Goal: Task Accomplishment & Management: Use online tool/utility

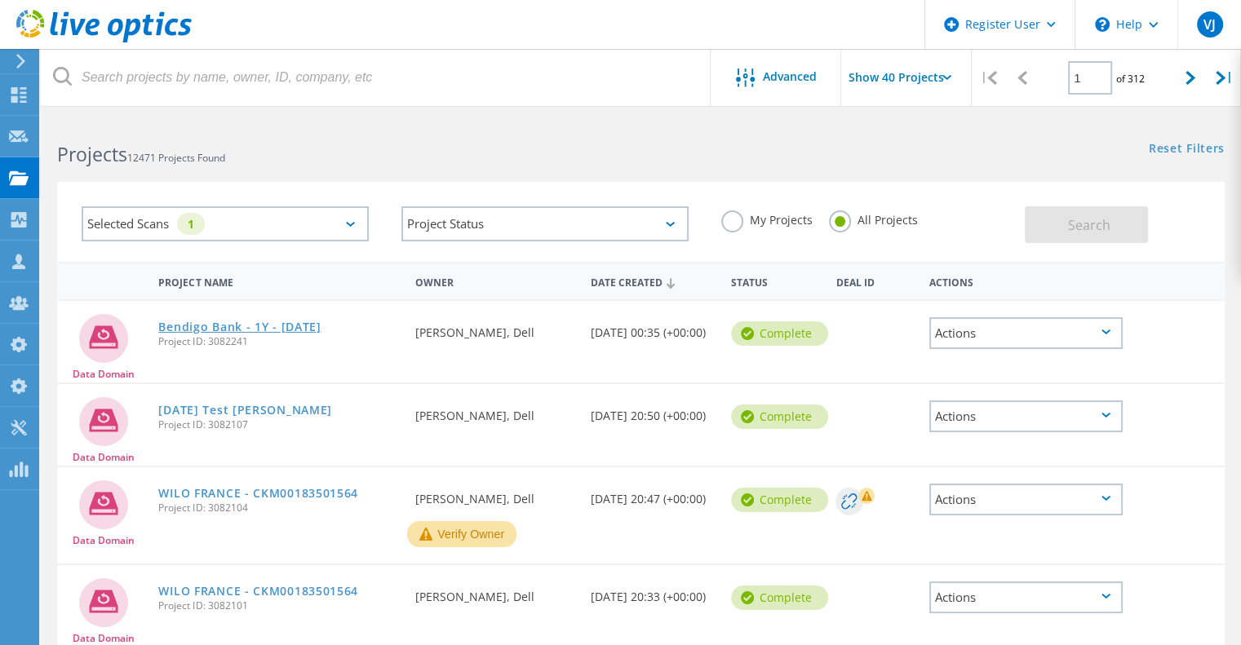
click at [235, 322] on link "Bendigo Bank - 1Y - [DATE]" at bounding box center [239, 327] width 162 height 11
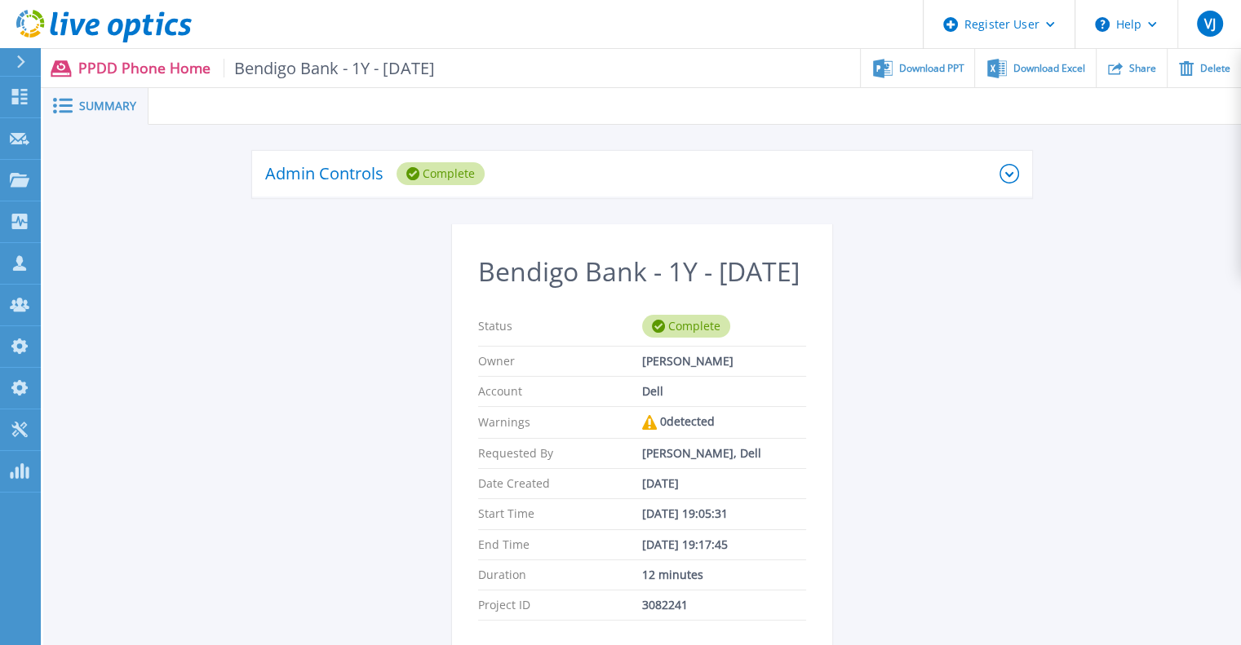
click at [19, 63] on icon at bounding box center [20, 61] width 9 height 13
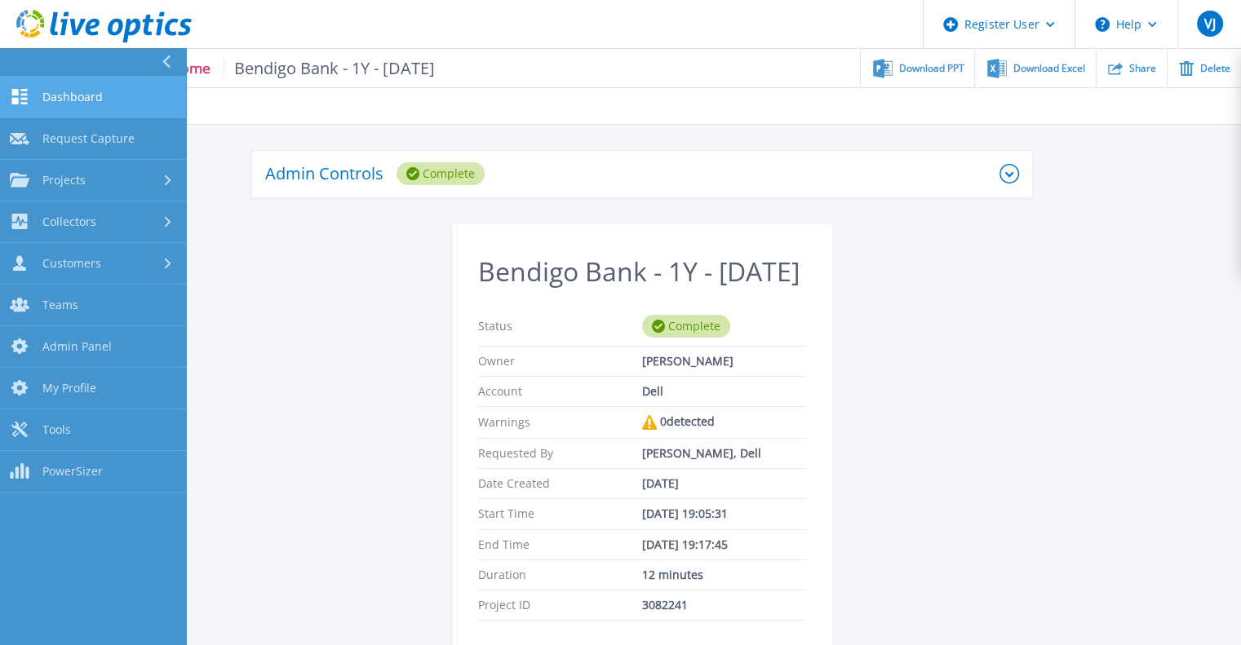
click at [67, 110] on link "Dashboard Dashboard" at bounding box center [93, 98] width 186 height 42
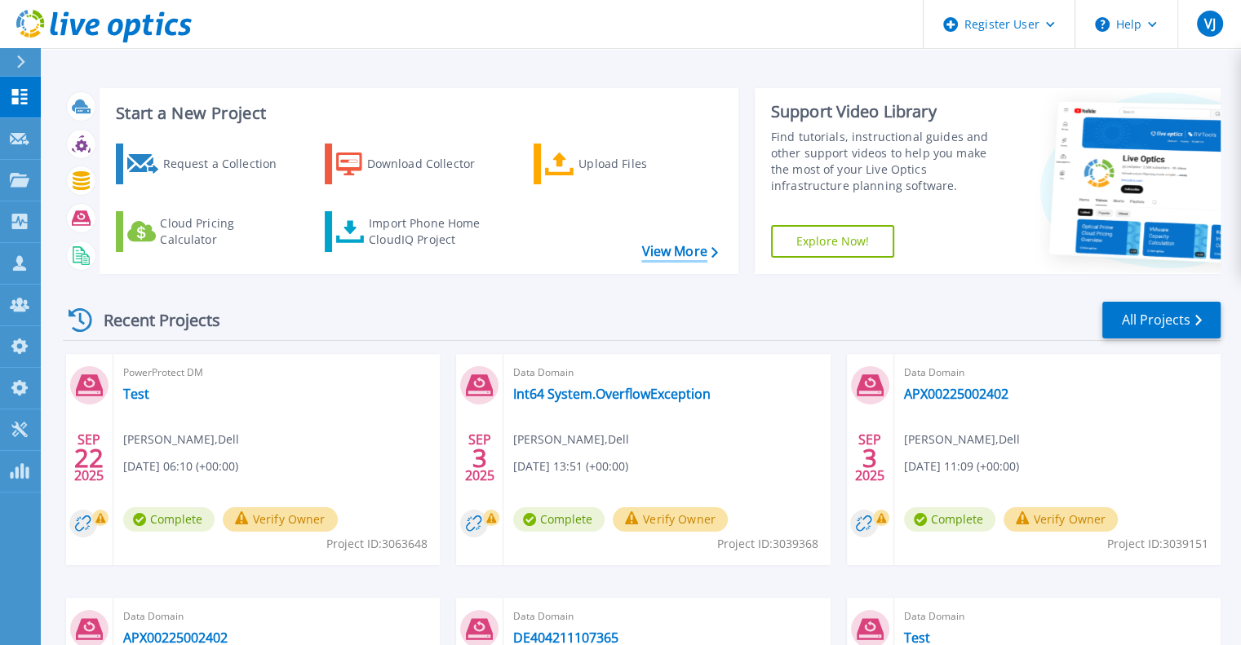
click at [664, 249] on link "View More" at bounding box center [679, 252] width 76 height 16
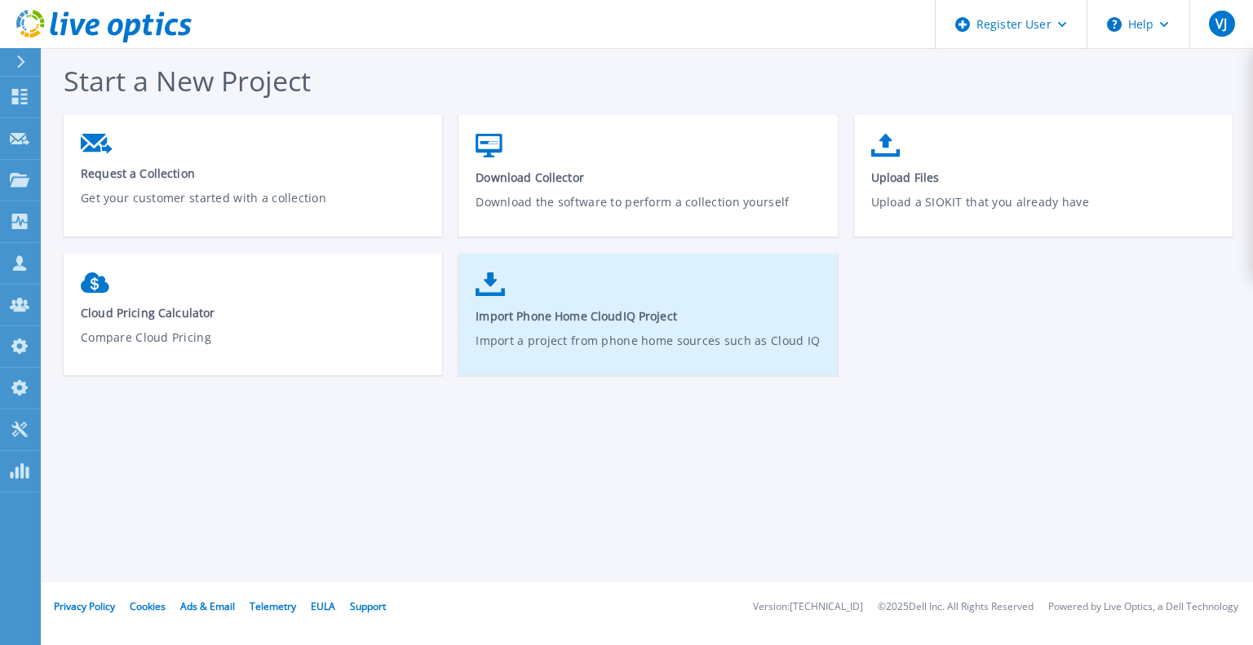
click at [589, 316] on span "Import Phone Home CloudIQ Project" at bounding box center [648, 316] width 345 height 16
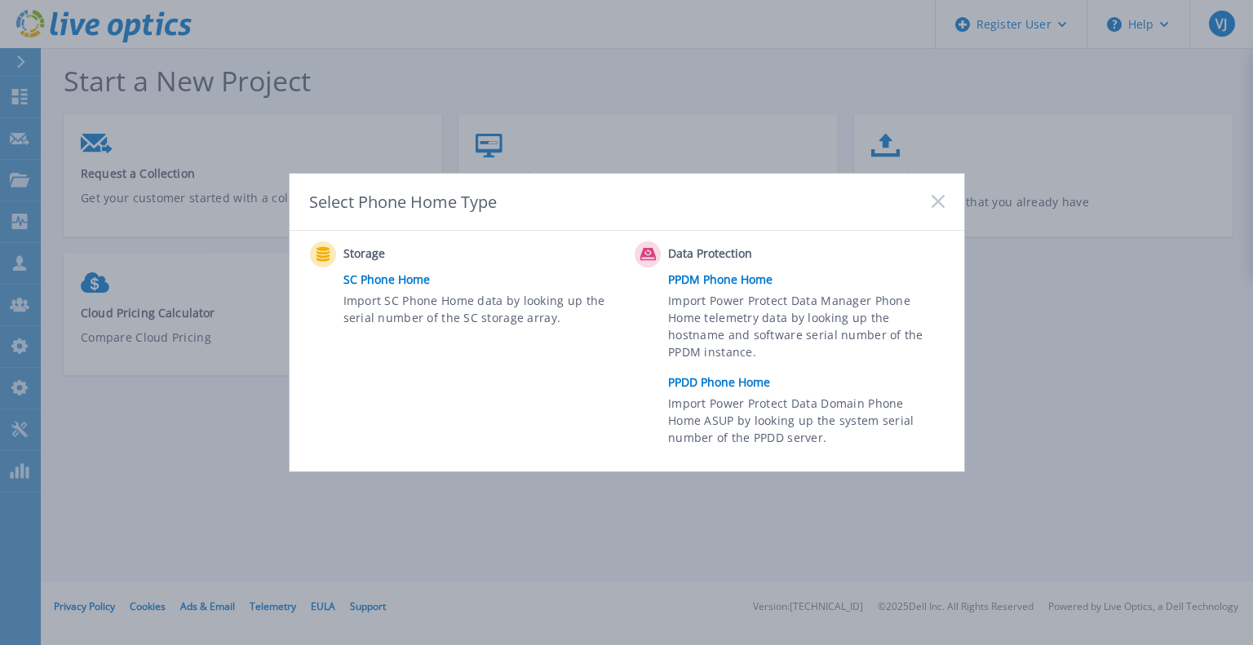
click at [729, 385] on link "PPDD Phone Home" at bounding box center [810, 382] width 284 height 24
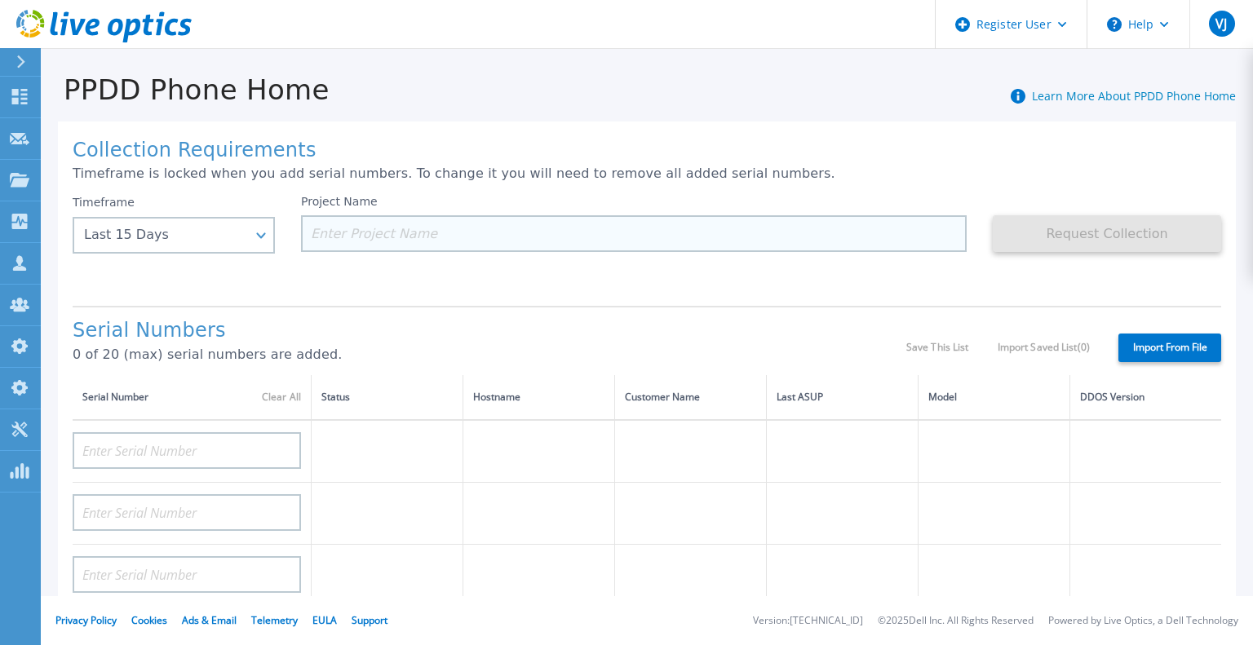
click at [354, 225] on input at bounding box center [634, 233] width 666 height 37
paste input "DE300235200001"
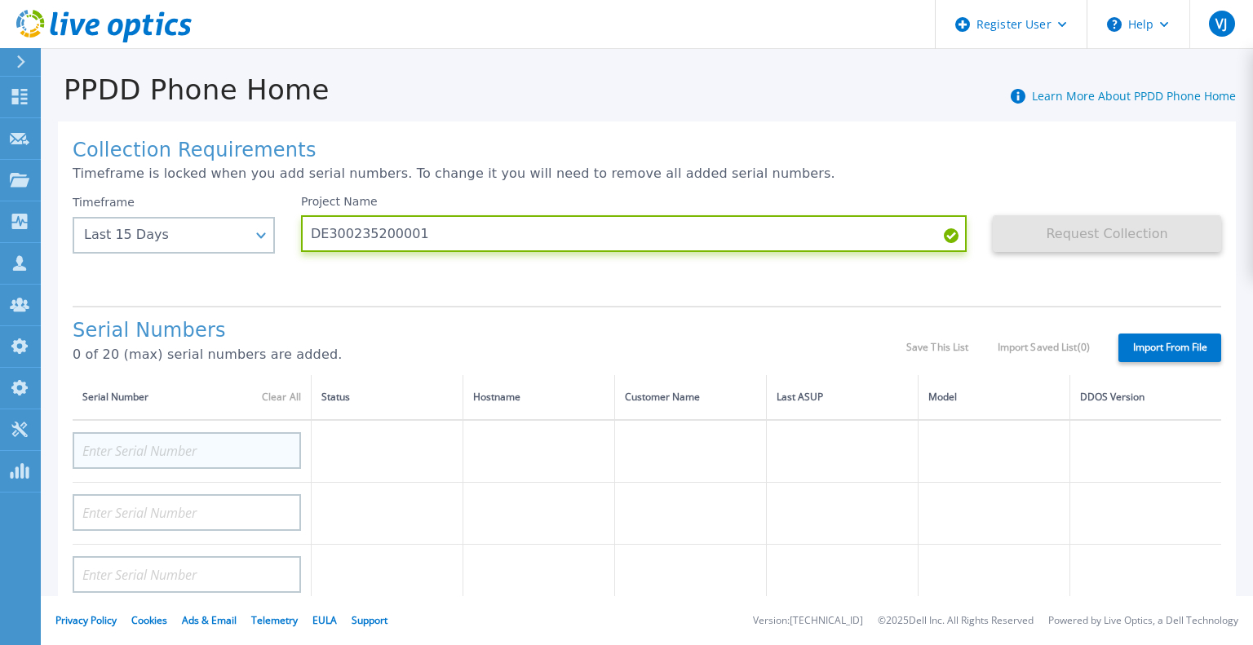
type input "DE300235200001"
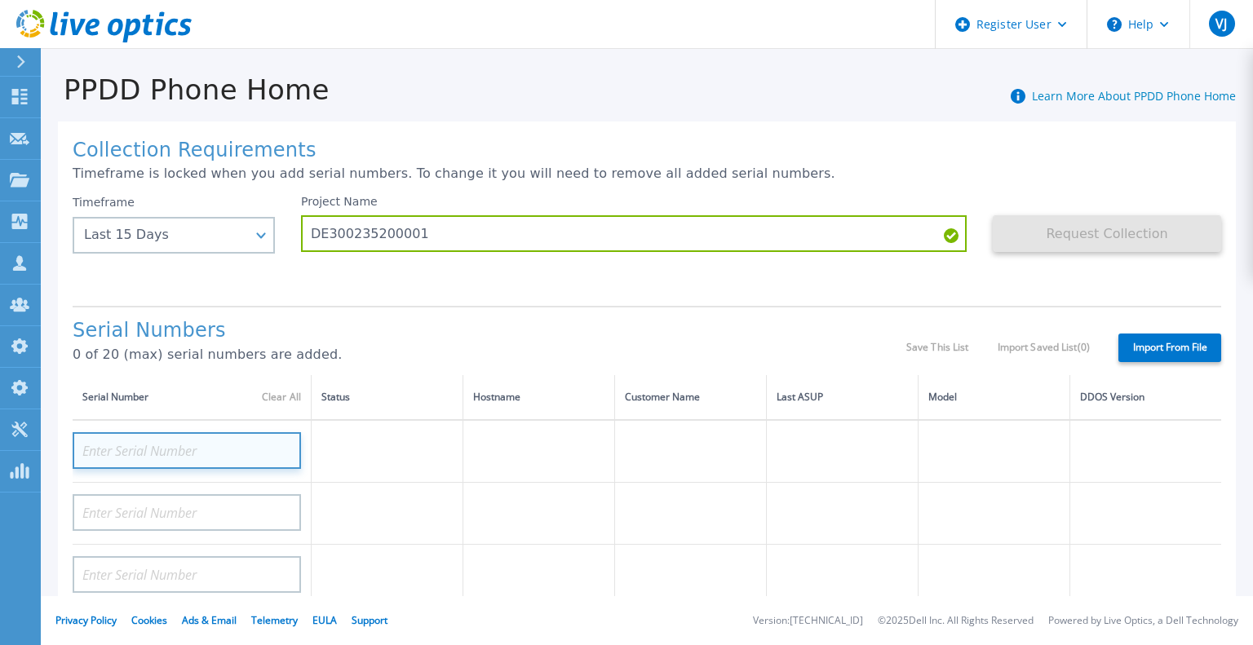
click at [153, 459] on input at bounding box center [187, 450] width 228 height 37
paste input "DE300235200001"
type input "DE300235200001"
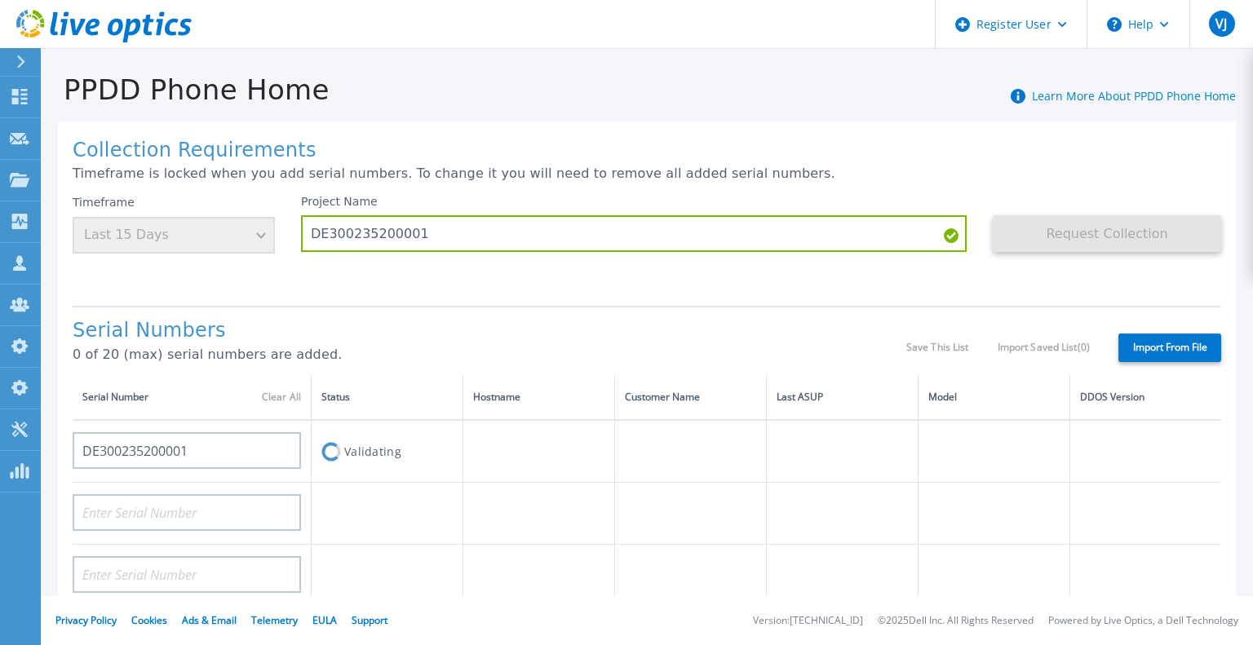
click at [585, 319] on div "Serial Numbers 0 of 20 (max) serial numbers are added. Save This List Import Sa…" at bounding box center [647, 340] width 1149 height 69
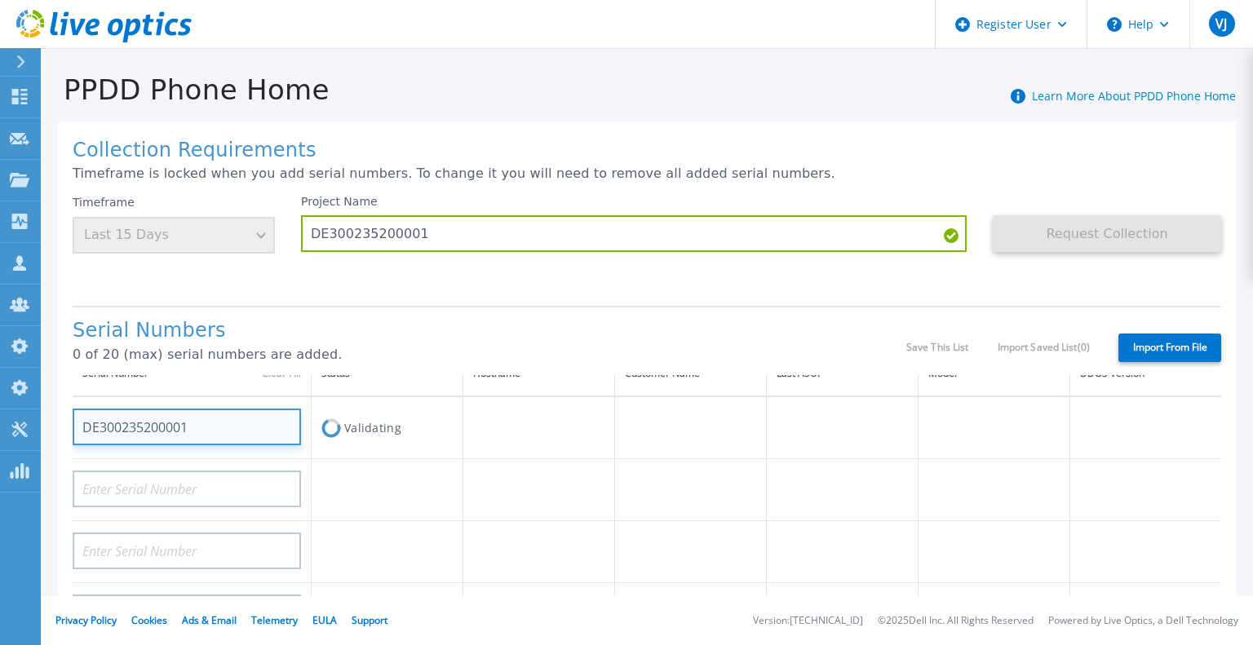
click at [227, 419] on input "DE300235200001" at bounding box center [187, 427] width 228 height 37
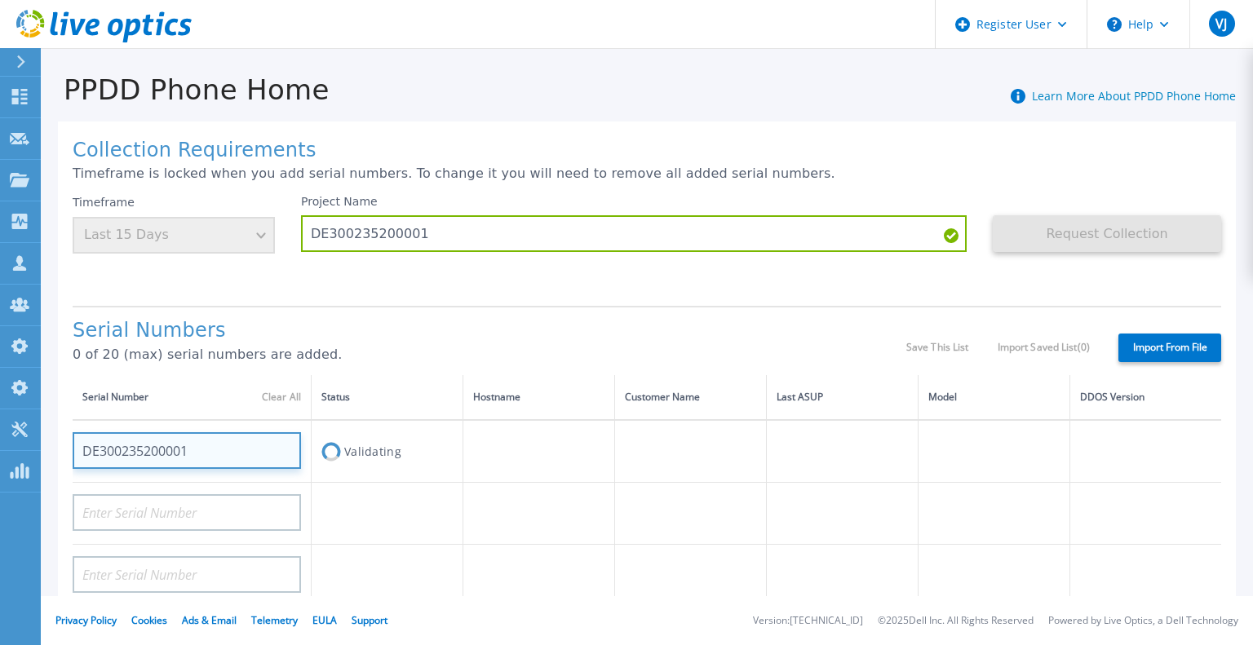
scroll to position [93, 0]
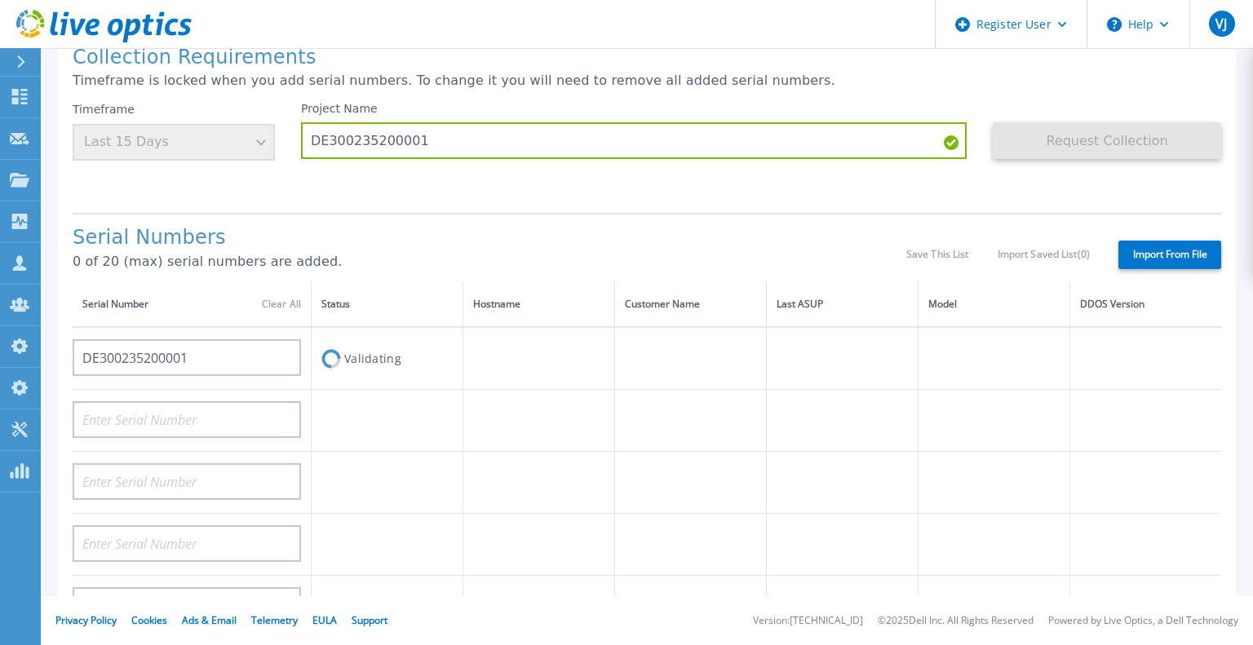
click at [225, 153] on div "Timeframe Last 15 Days" at bounding box center [174, 131] width 202 height 59
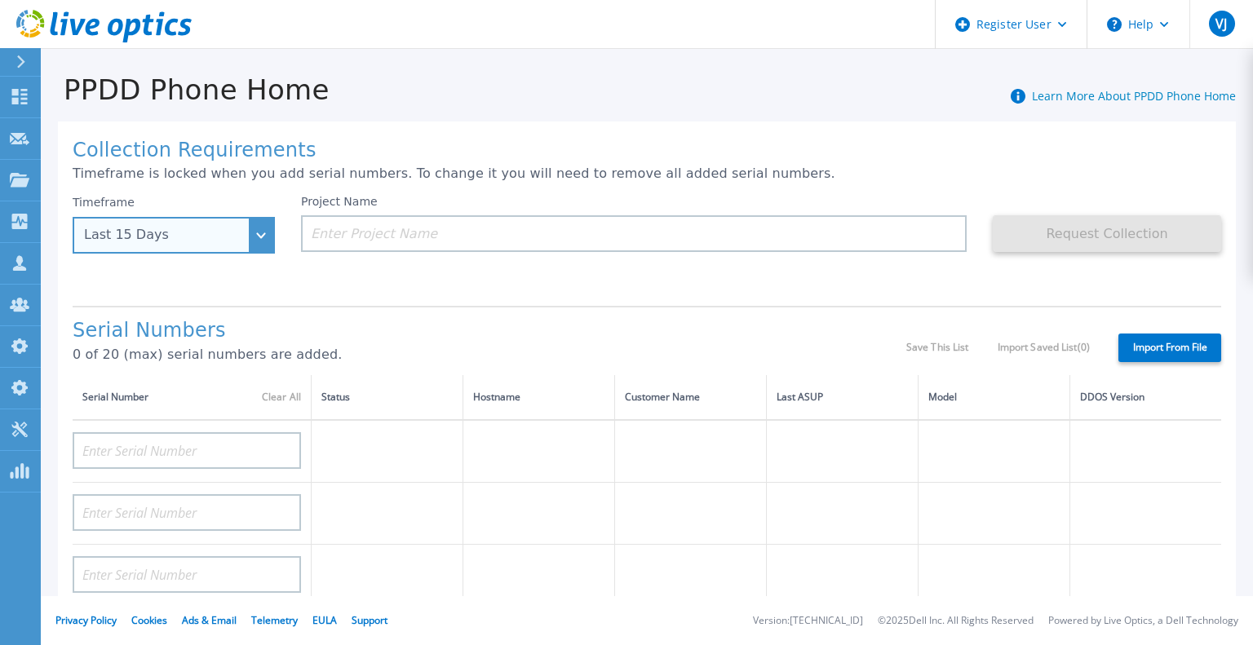
click at [233, 237] on div "Last 15 Days" at bounding box center [165, 235] width 162 height 15
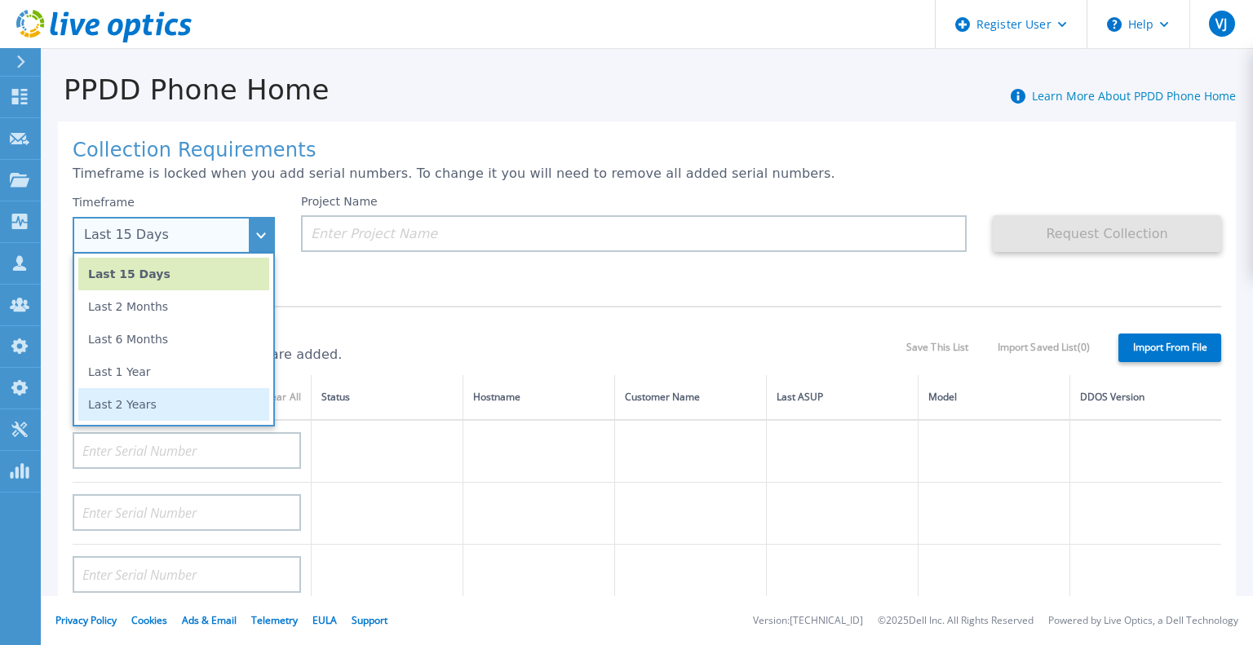
click at [153, 402] on li "Last 2 Years" at bounding box center [173, 404] width 191 height 33
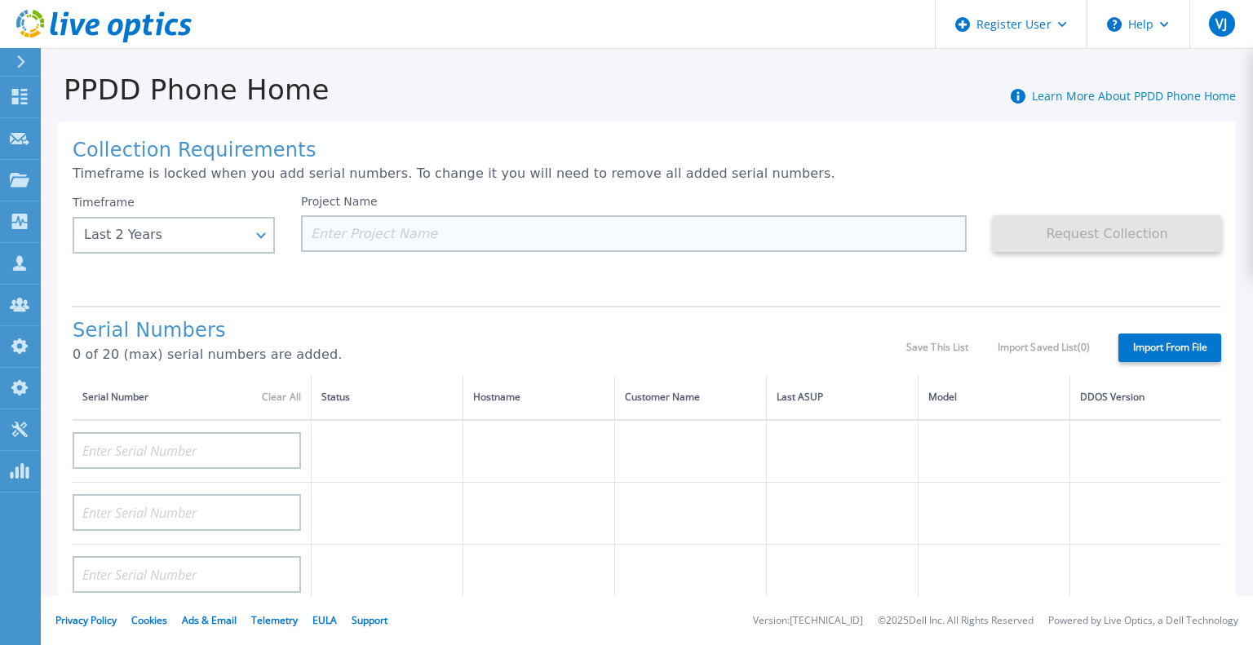
click at [412, 226] on input at bounding box center [634, 233] width 666 height 37
paste input "DE300235200001"
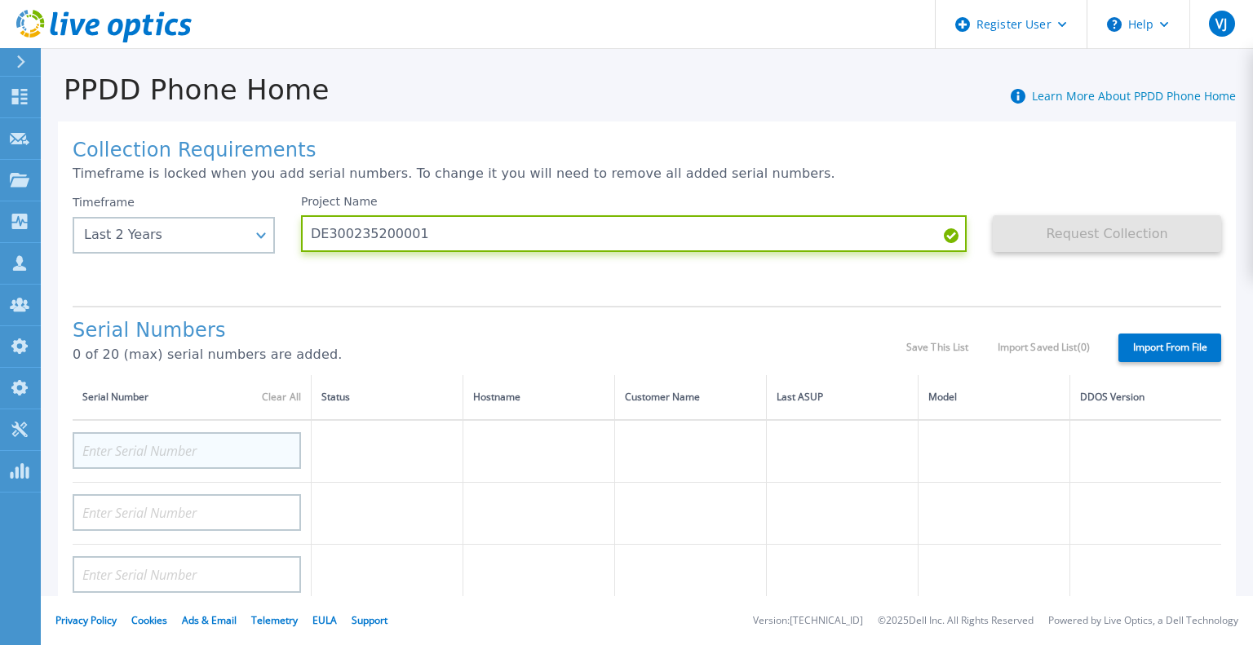
type input "DE300235200001"
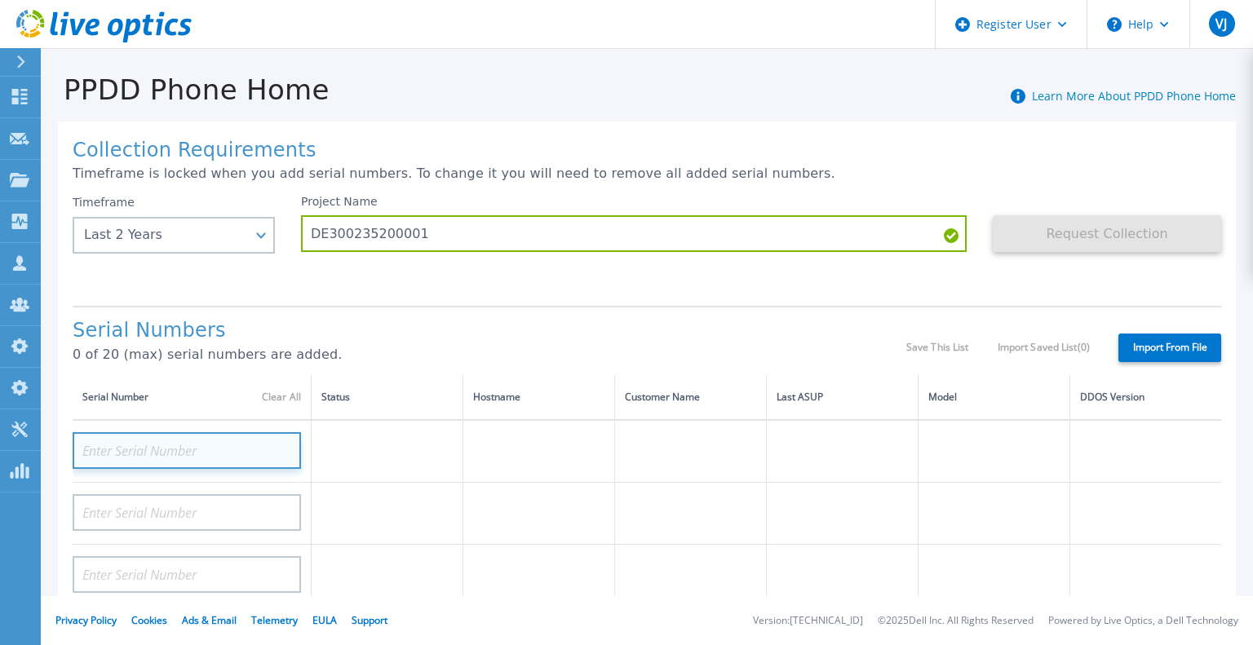
click at [180, 452] on input at bounding box center [187, 450] width 228 height 37
paste input "DE300235200001"
type input "DE300235200001"
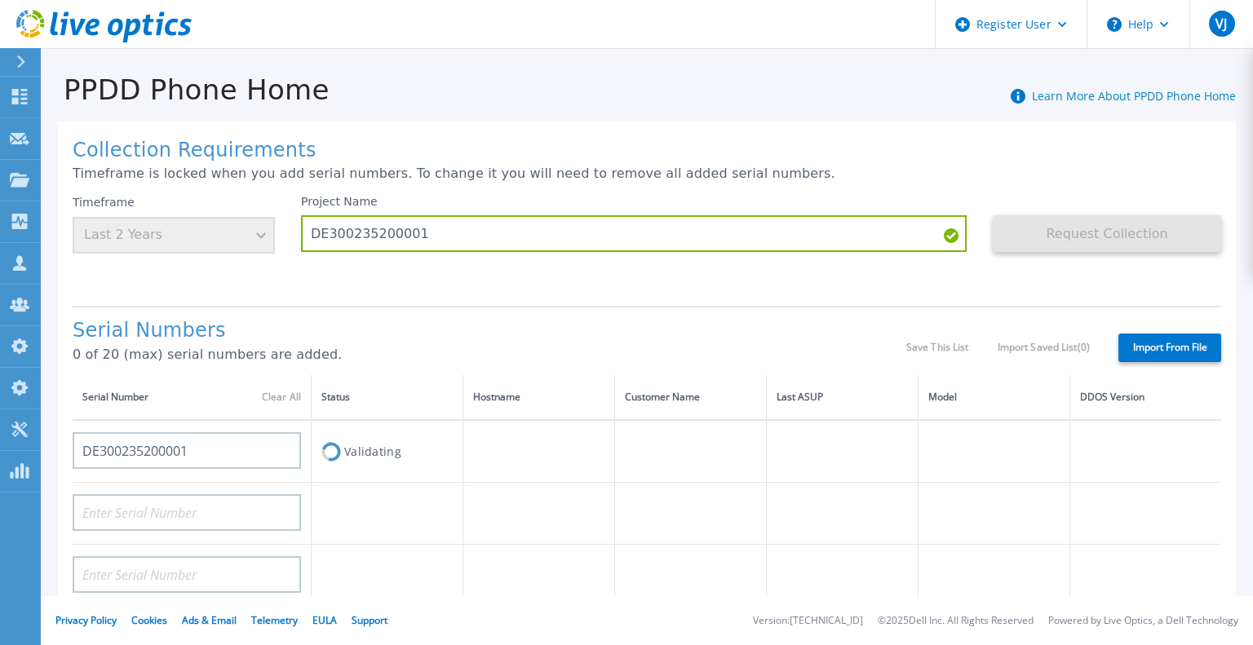
click at [454, 492] on td at bounding box center [388, 514] width 152 height 62
click at [202, 223] on div "Timeframe Last 2 Years" at bounding box center [174, 224] width 202 height 59
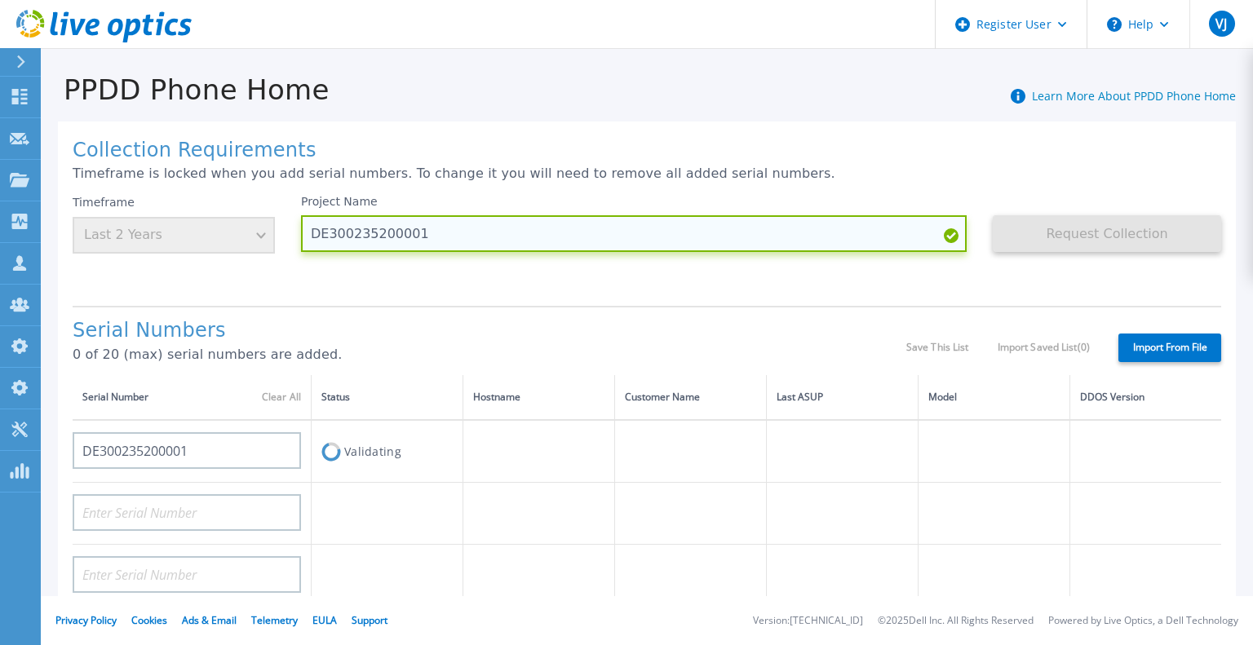
click at [366, 233] on input "DE300235200001" at bounding box center [634, 233] width 666 height 37
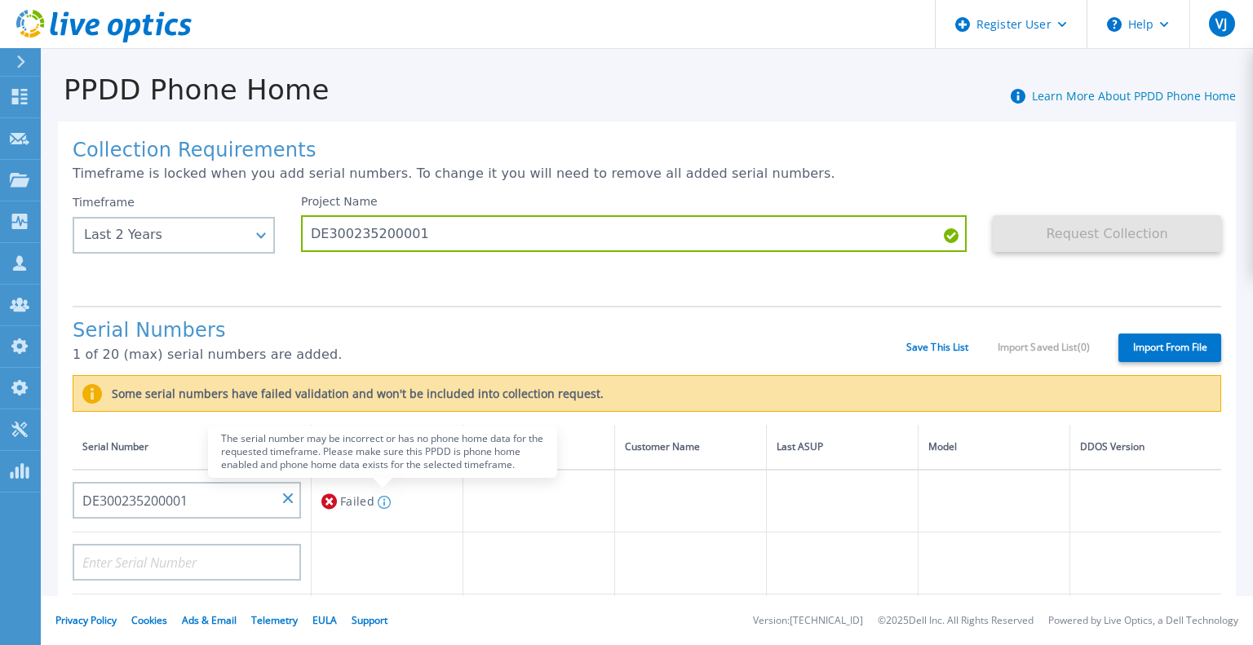
drag, startPoint x: 682, startPoint y: 3, endPoint x: 388, endPoint y: 500, distance: 577.7
click at [388, 500] on icon at bounding box center [384, 502] width 13 height 13
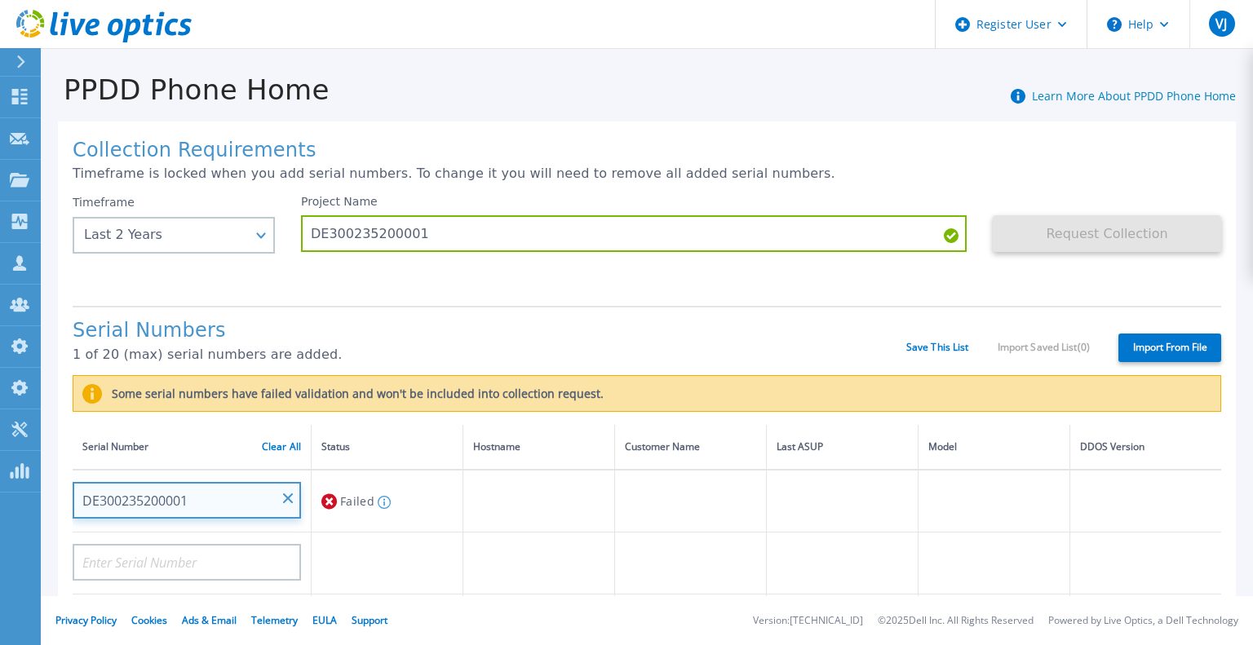
click at [166, 499] on input "DE300235200001" at bounding box center [187, 500] width 228 height 37
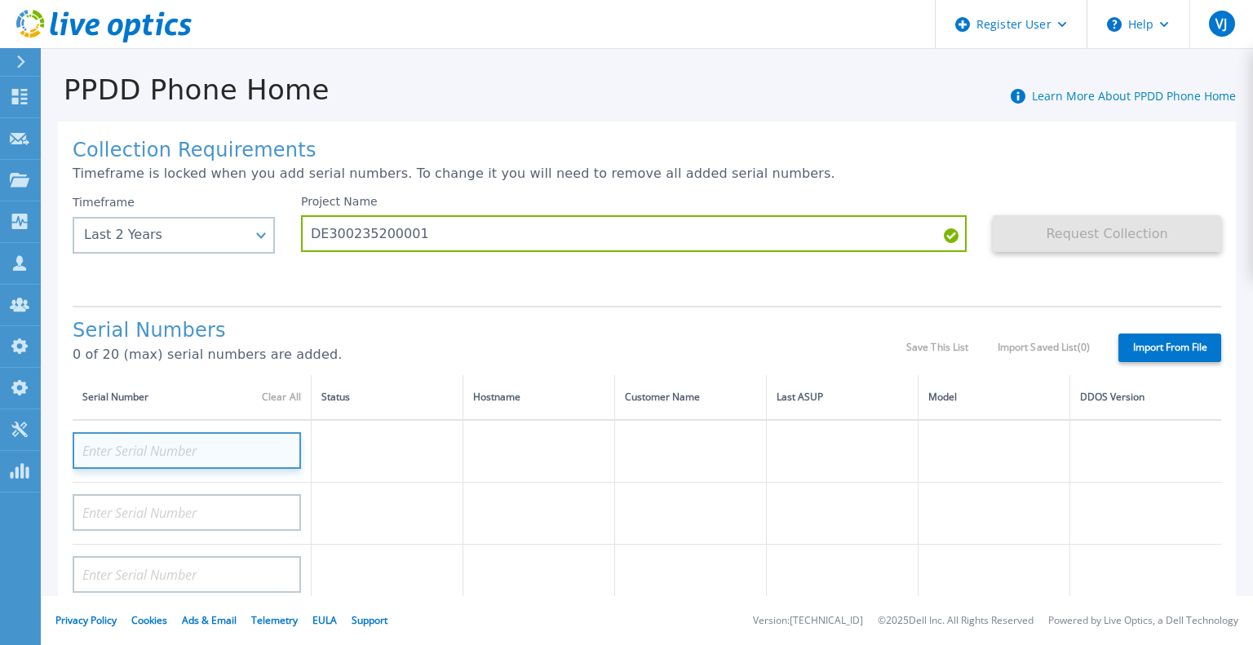
paste input "https://elysiu"
type input "h"
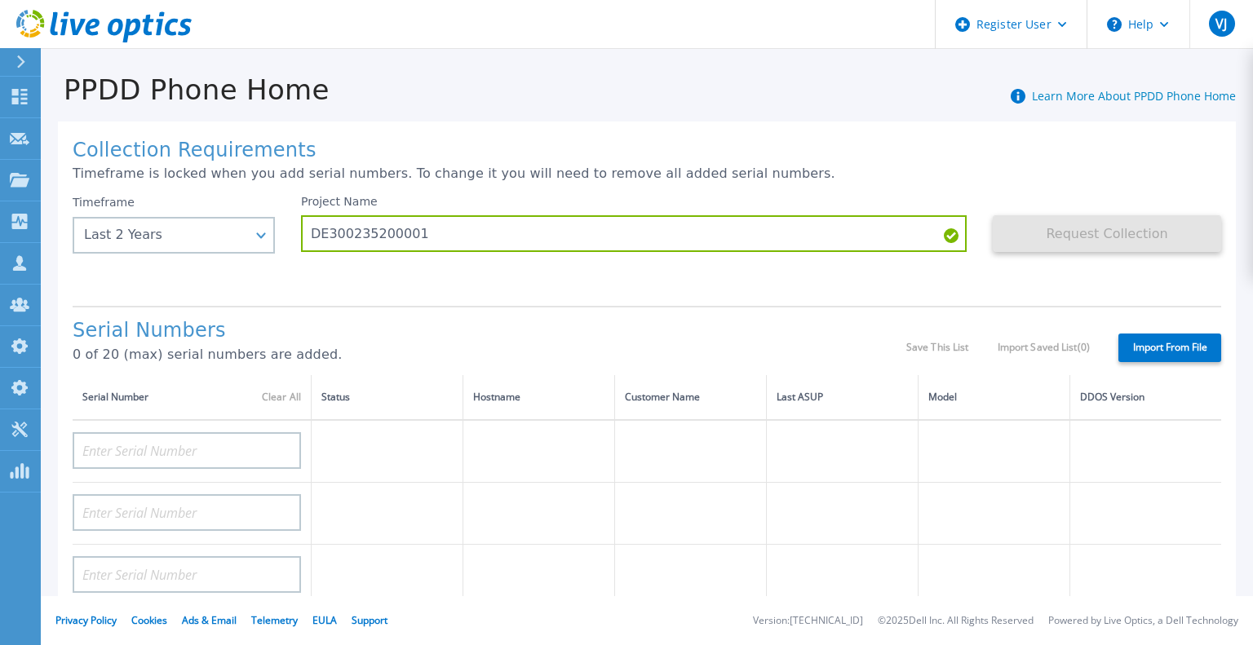
click at [366, 212] on div "Project Name DE300235200001" at bounding box center [634, 223] width 666 height 57
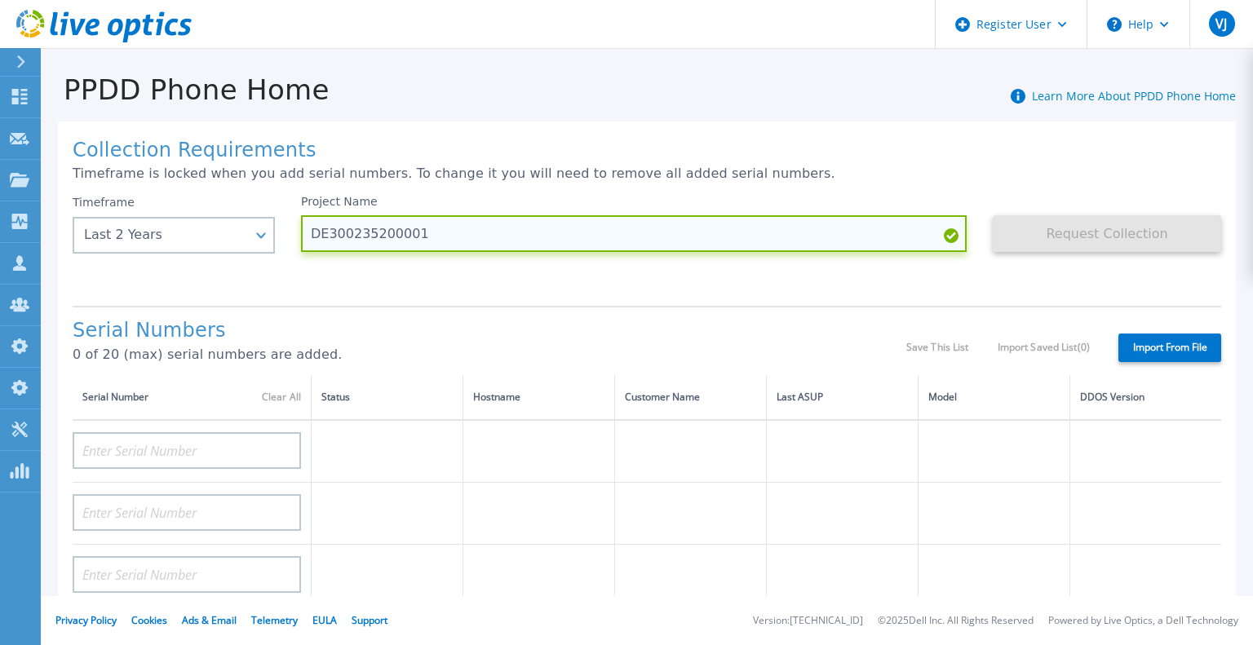
click at [370, 224] on input "DE300235200001" at bounding box center [634, 233] width 666 height 37
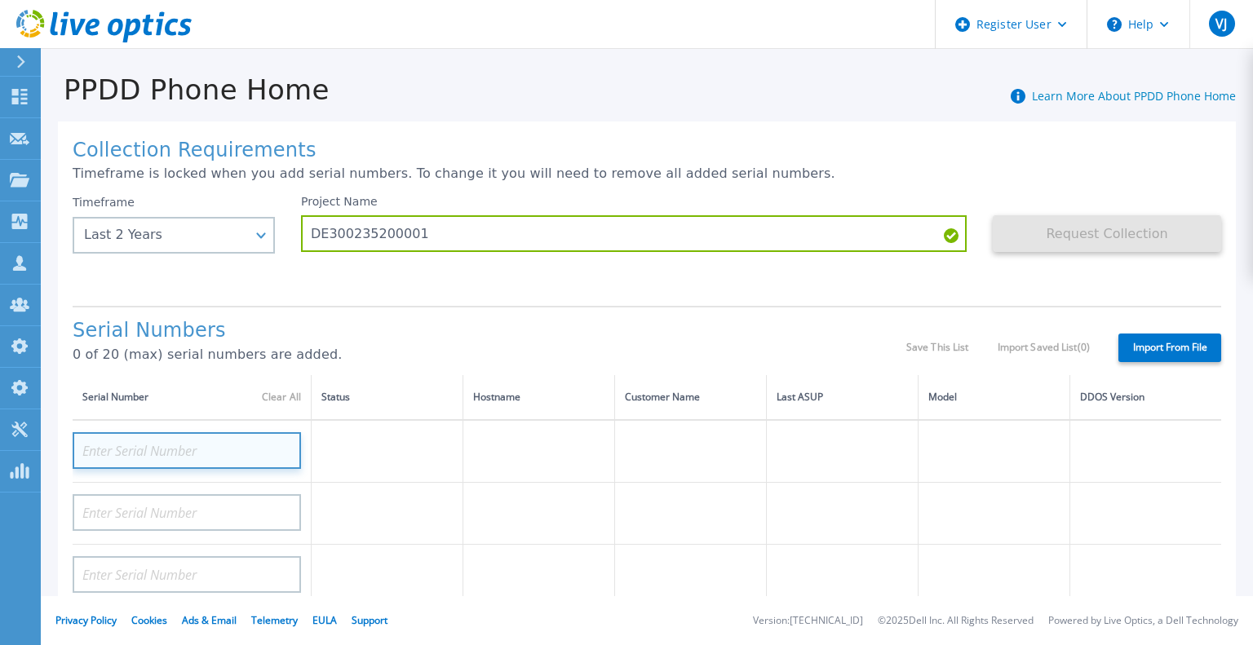
click at [163, 455] on input at bounding box center [187, 450] width 228 height 37
paste input "DE300235200001"
type input "DE300235200001"
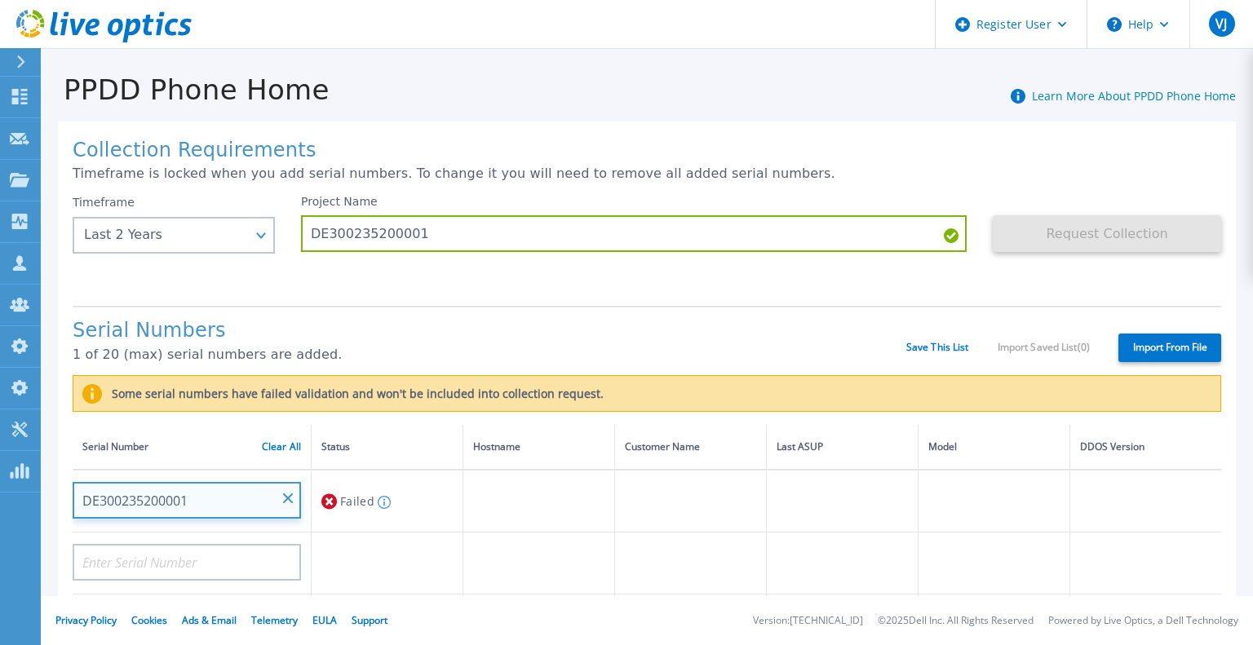
click at [246, 500] on input "DE300235200001" at bounding box center [187, 500] width 228 height 37
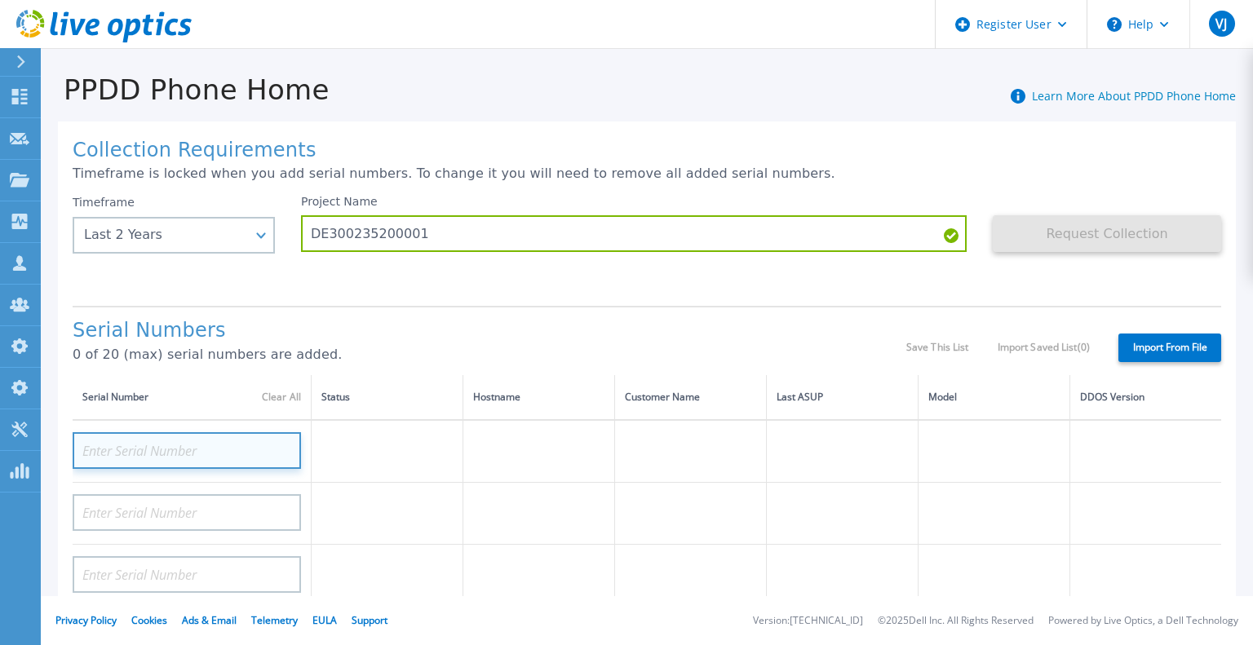
paste input "https://jira.c"
type input "h"
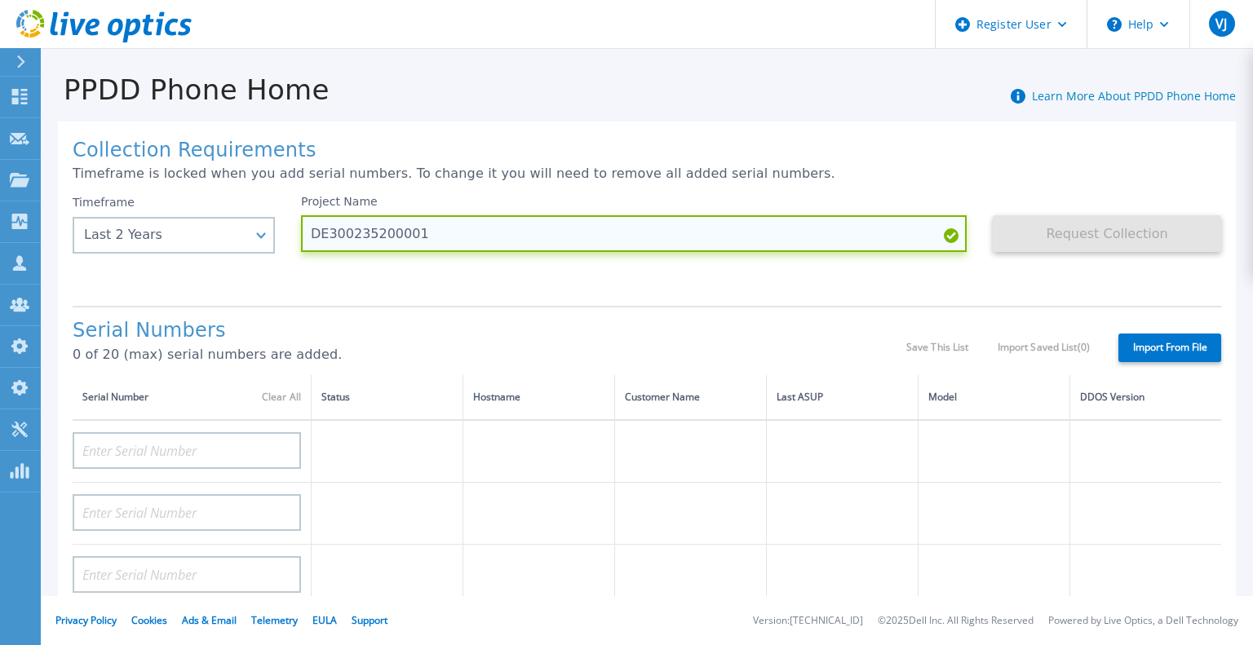
click at [368, 238] on input "DE300235200001" at bounding box center [634, 233] width 666 height 37
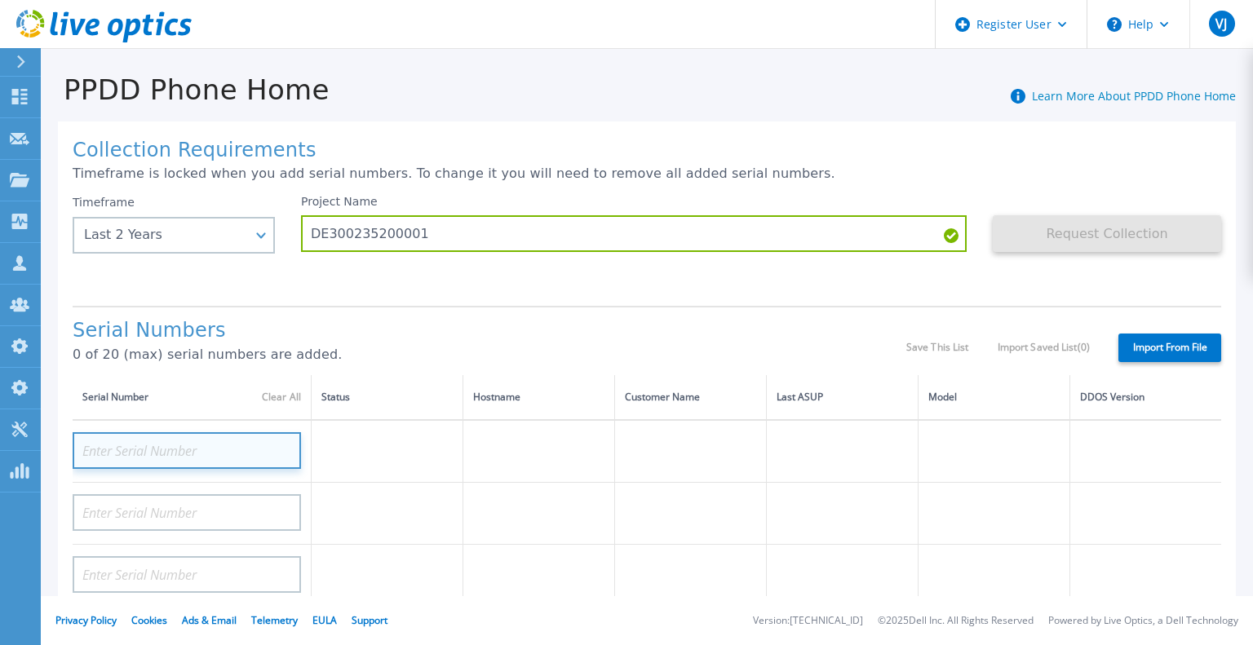
click at [180, 458] on input at bounding box center [187, 450] width 228 height 37
paste input "DE300235200001"
type input "DE300235200001"
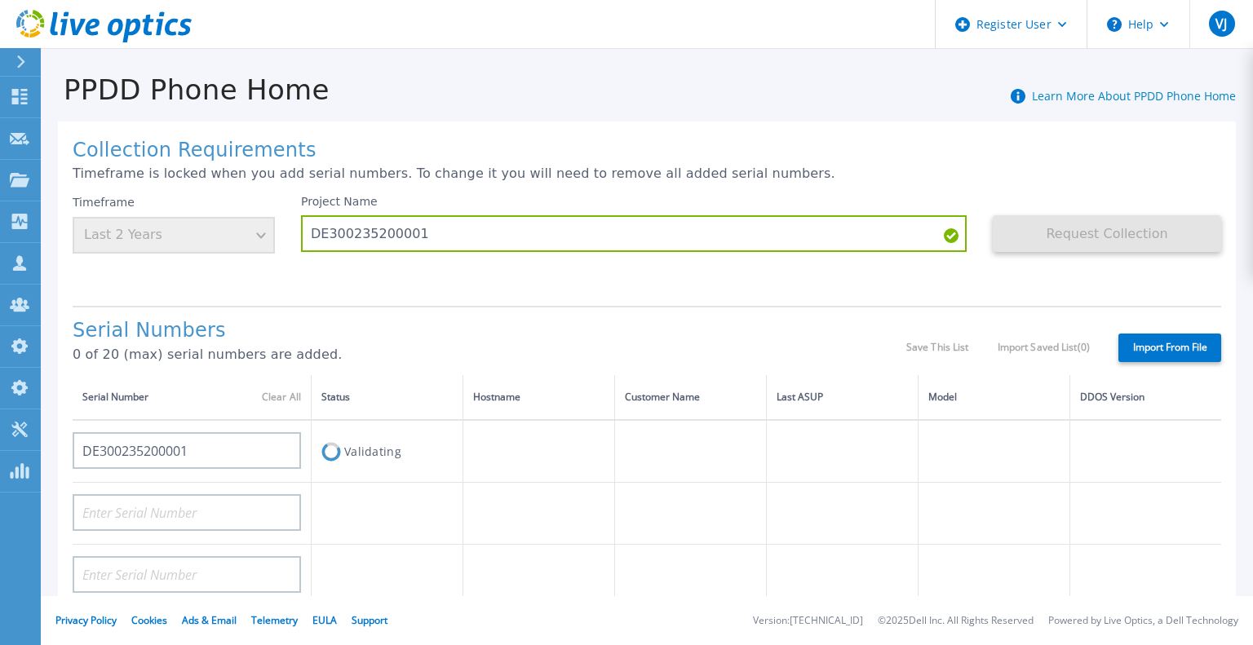
click at [1154, 353] on label "Import From File" at bounding box center [1170, 348] width 103 height 29
click at [1146, 346] on label "Import From File" at bounding box center [1170, 348] width 103 height 29
click at [1143, 347] on label "Import From File" at bounding box center [1170, 348] width 103 height 29
